Goal: Information Seeking & Learning: Learn about a topic

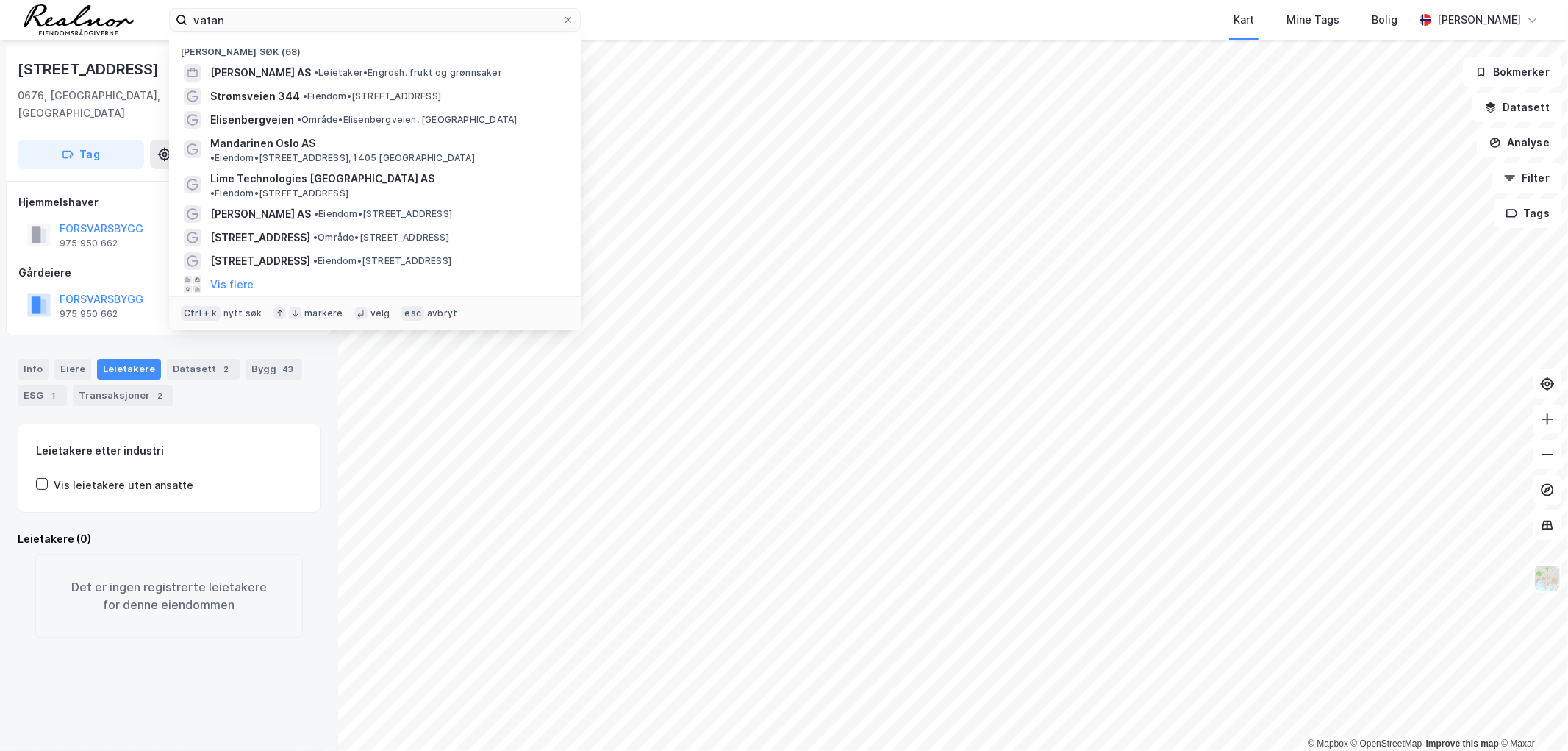
click at [373, 22] on input "vatan" at bounding box center [375, 19] width 375 height 22
click at [373, 22] on input "vatan" at bounding box center [375, 19] width 375 height 22
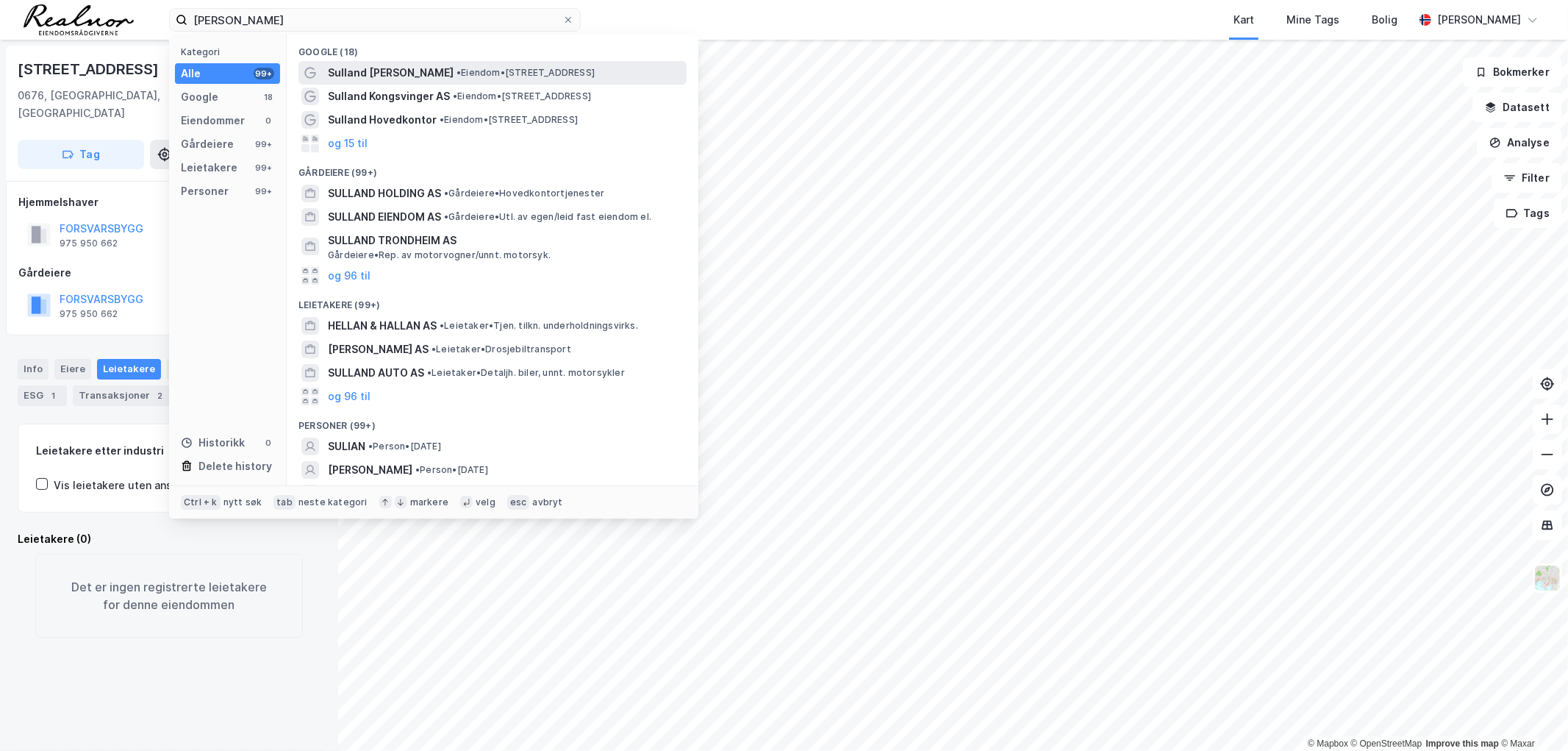
click at [459, 67] on span "• Eiendom • [STREET_ADDRESS]" at bounding box center [525, 72] width 138 height 12
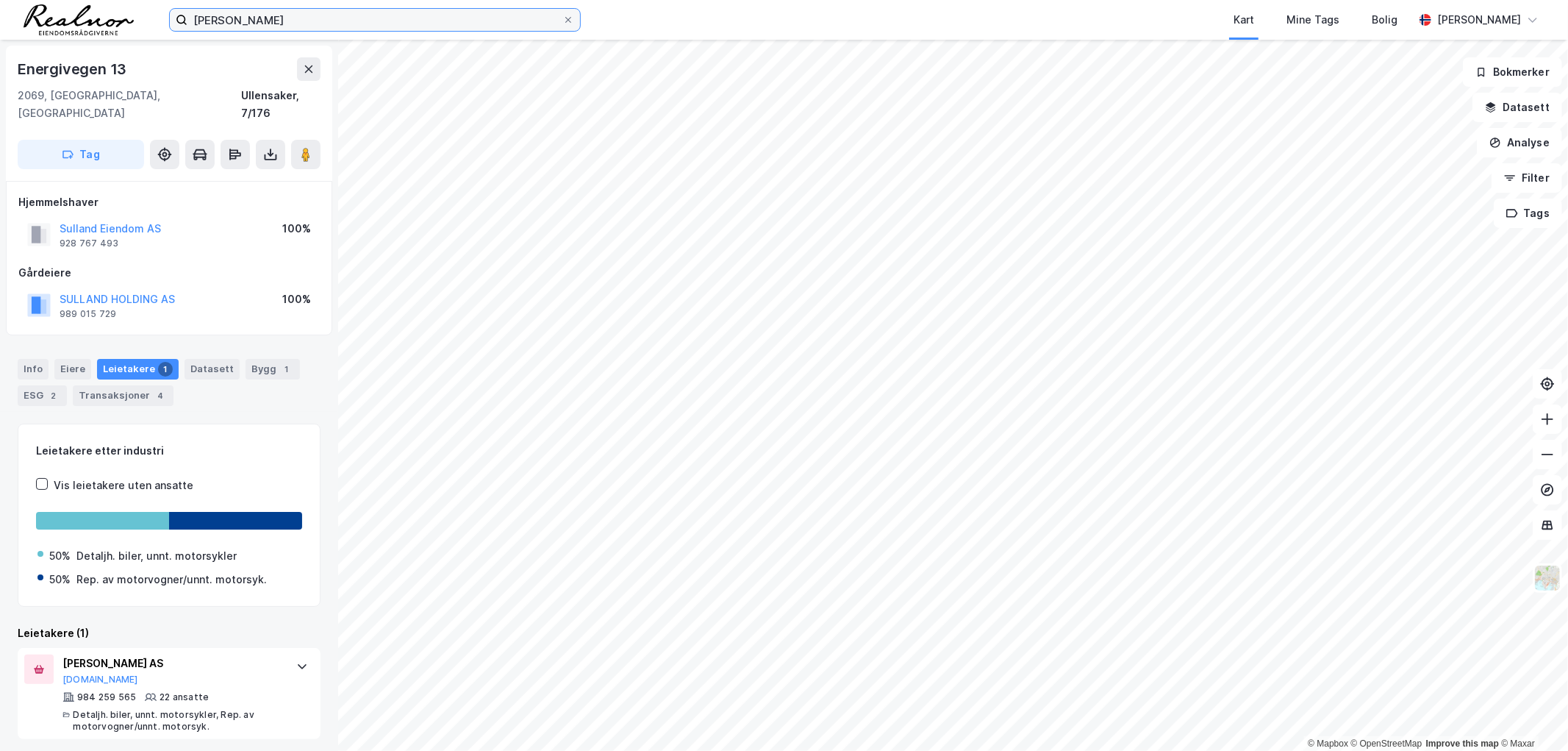
click at [282, 15] on input "[PERSON_NAME]" at bounding box center [375, 19] width 375 height 22
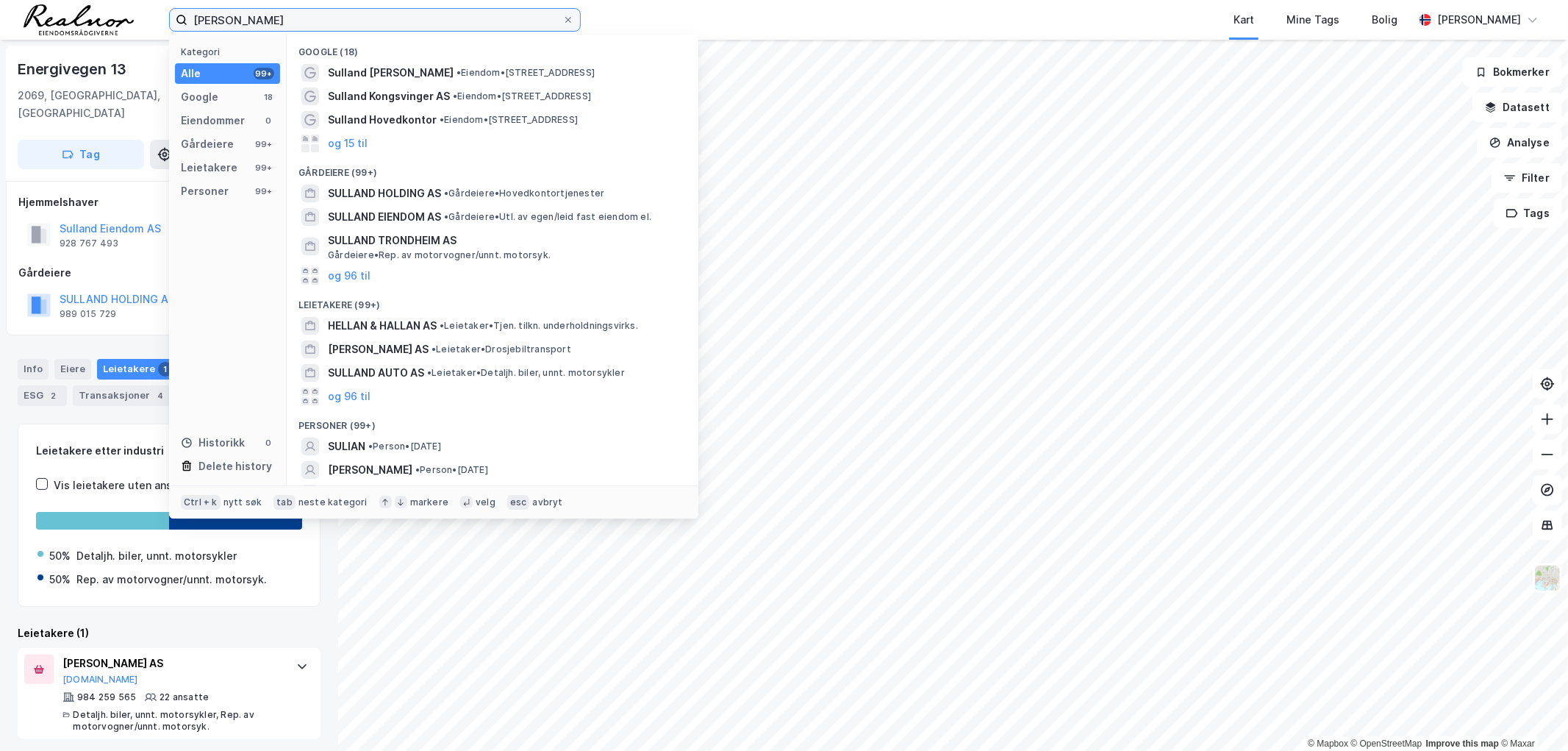
click at [282, 15] on input "[PERSON_NAME]" at bounding box center [375, 19] width 375 height 22
paste input "TRONDHEIMSVEIEN 251 AS"
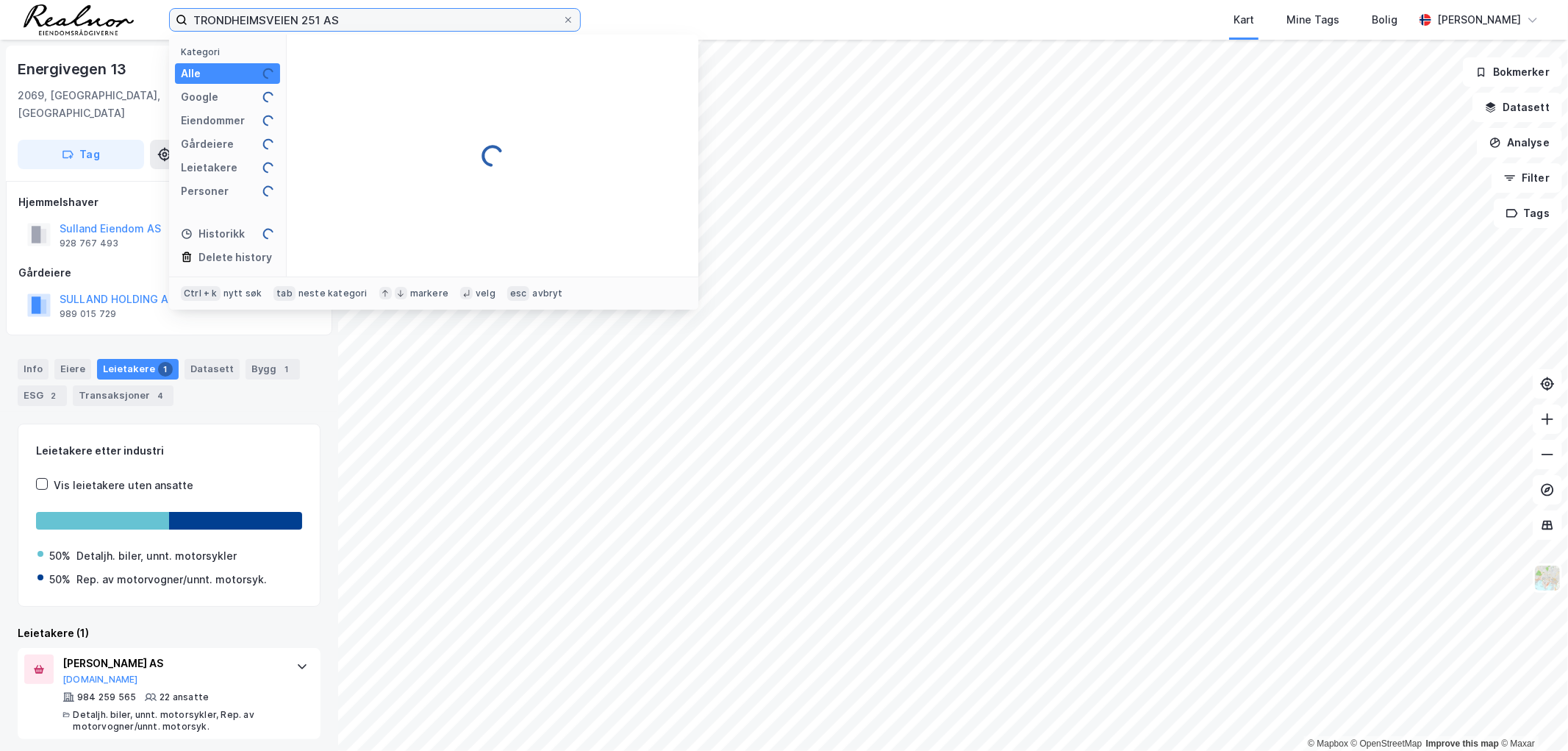
type input "TRONDHEIMSVEIEN 251 AS"
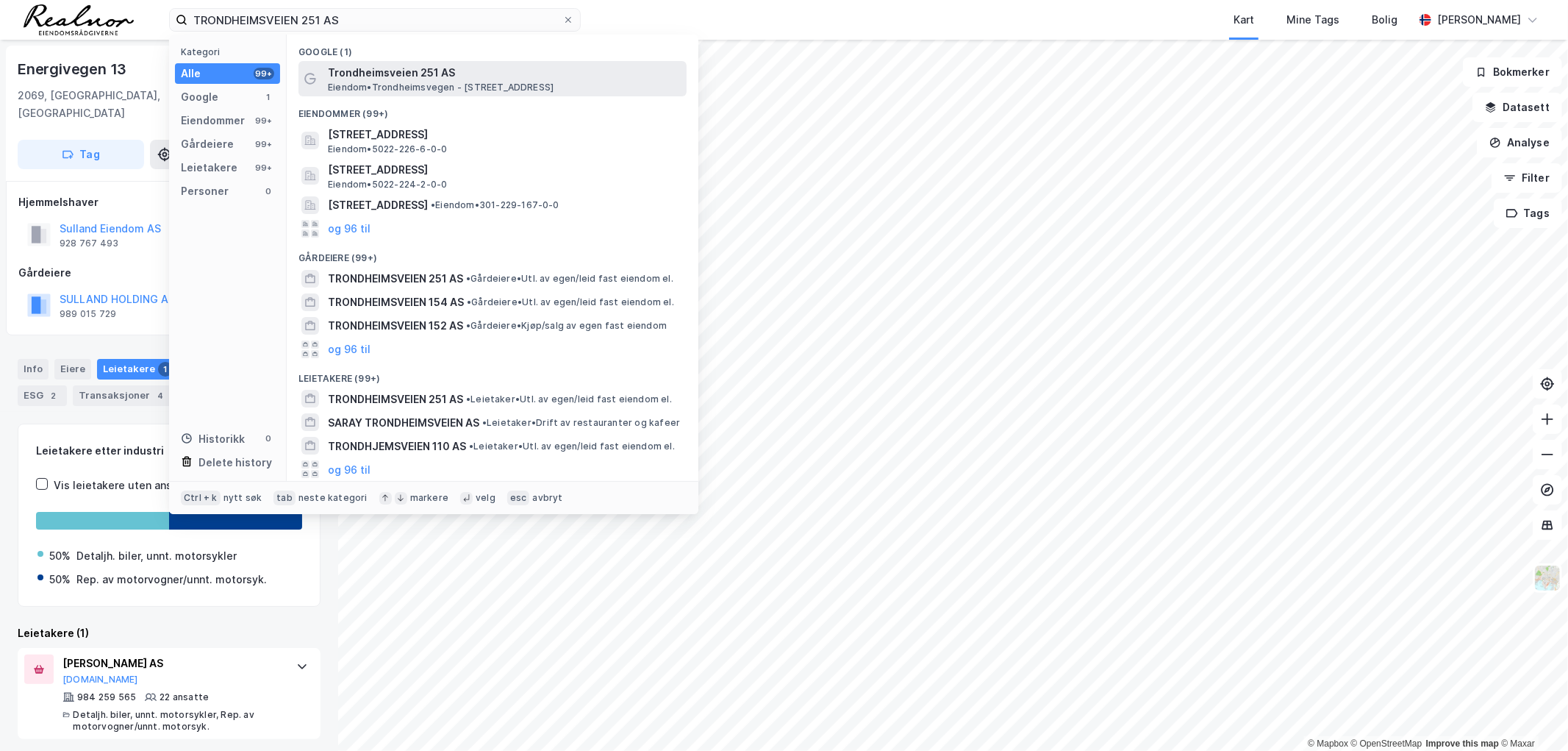
click at [423, 75] on span "Trondheimsveien 251 AS" at bounding box center [504, 73] width 352 height 18
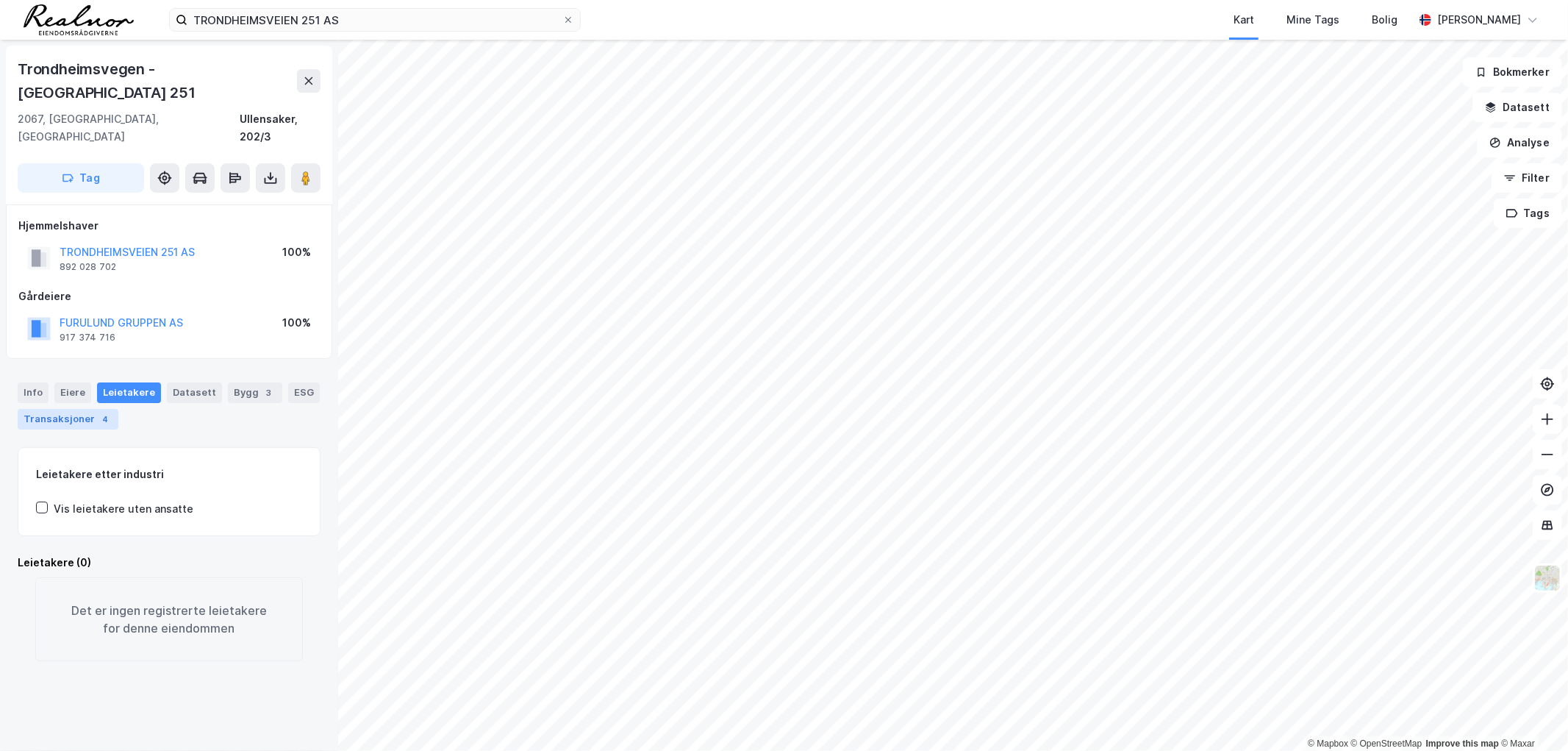
click at [74, 409] on div "Transaksjoner 4" at bounding box center [68, 419] width 101 height 21
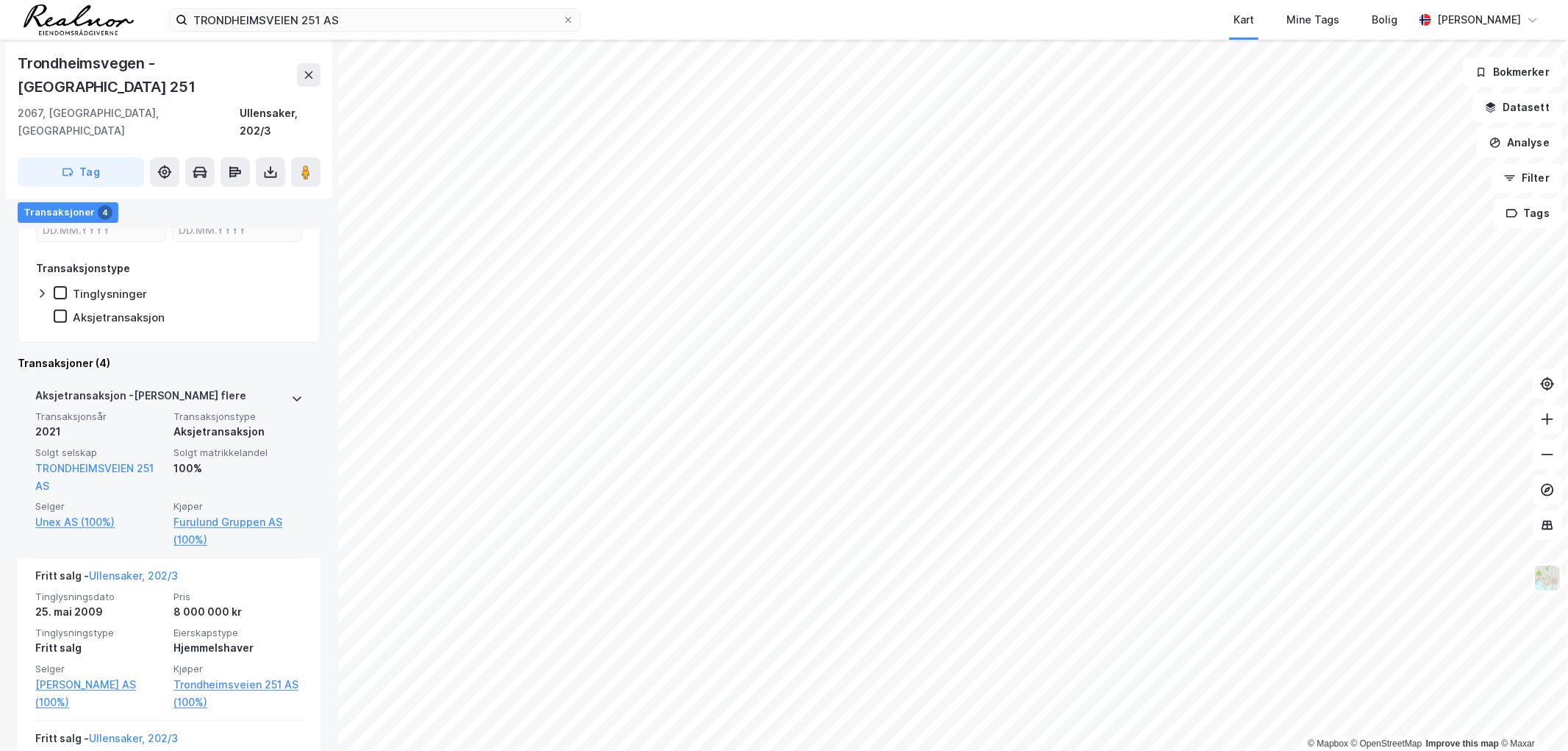
scroll to position [408, 0]
